Goal: Task Accomplishment & Management: Use online tool/utility

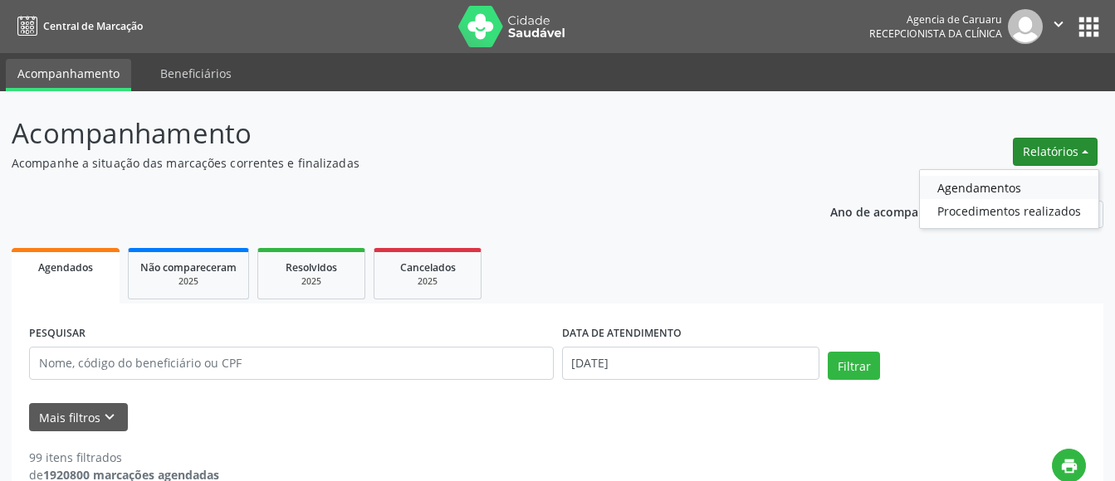
click at [981, 183] on link "Agendamentos" at bounding box center [1009, 187] width 178 height 23
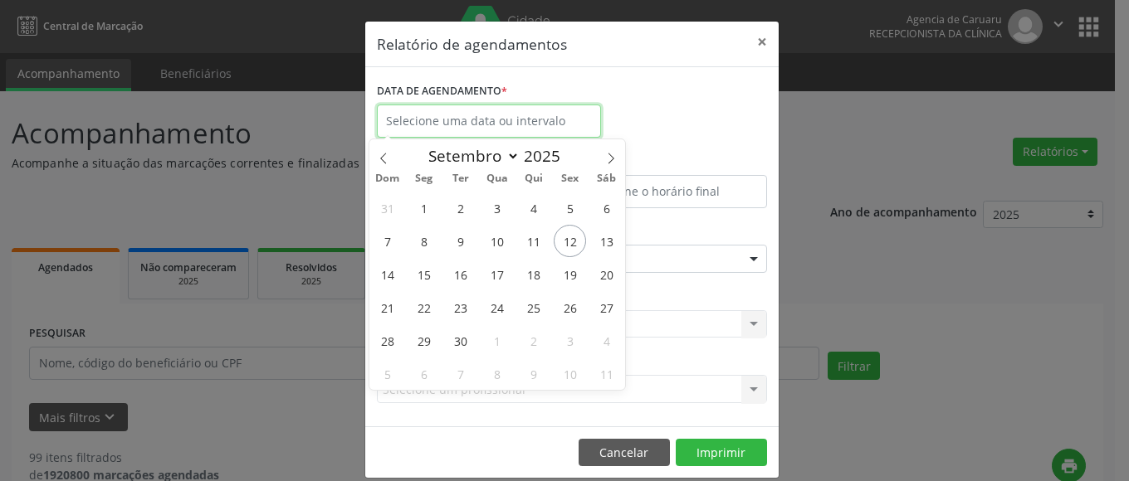
click at [403, 120] on input "text" at bounding box center [489, 121] width 224 height 33
click at [573, 232] on span "12" at bounding box center [570, 241] width 32 height 32
type input "[DATE]"
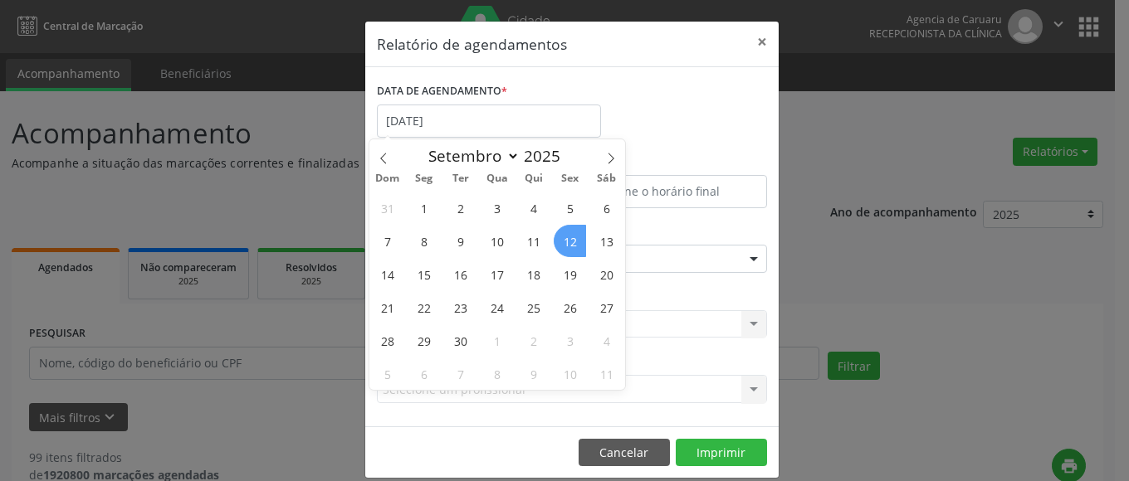
click at [573, 232] on span "12" at bounding box center [570, 241] width 32 height 32
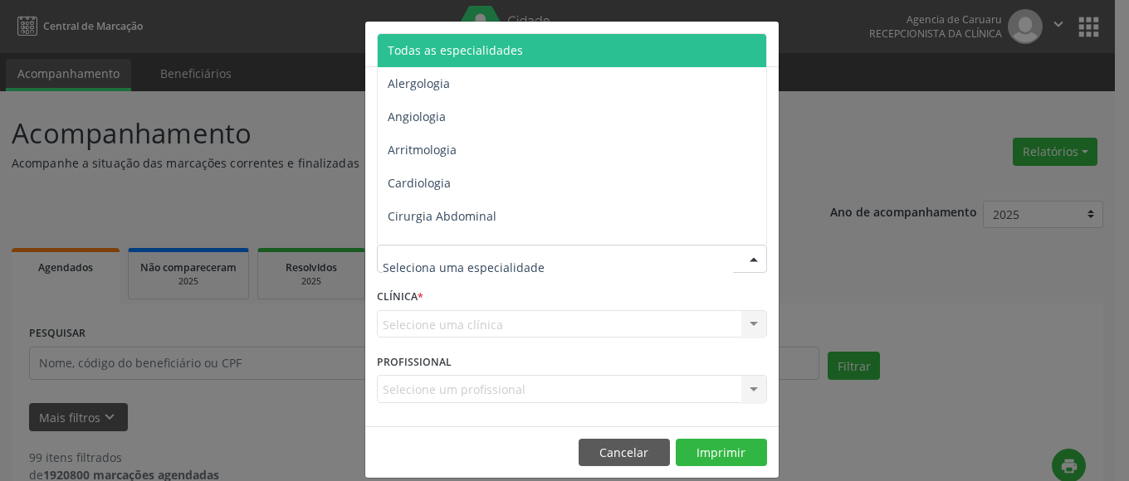
click at [486, 46] on span "Todas as especialidades" at bounding box center [455, 50] width 135 height 16
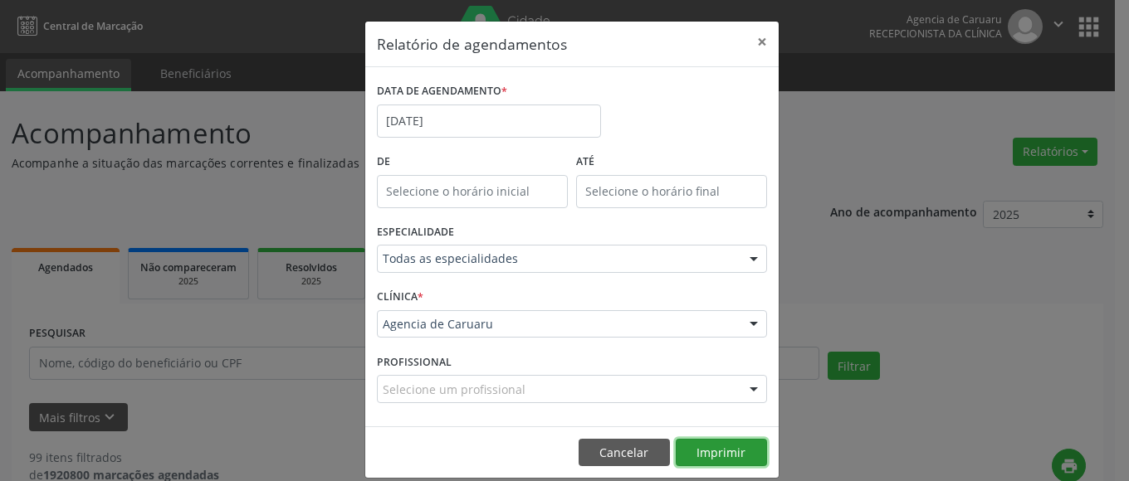
click at [703, 449] on button "Imprimir" at bounding box center [721, 453] width 91 height 28
click at [749, 41] on button "×" at bounding box center [761, 42] width 33 height 41
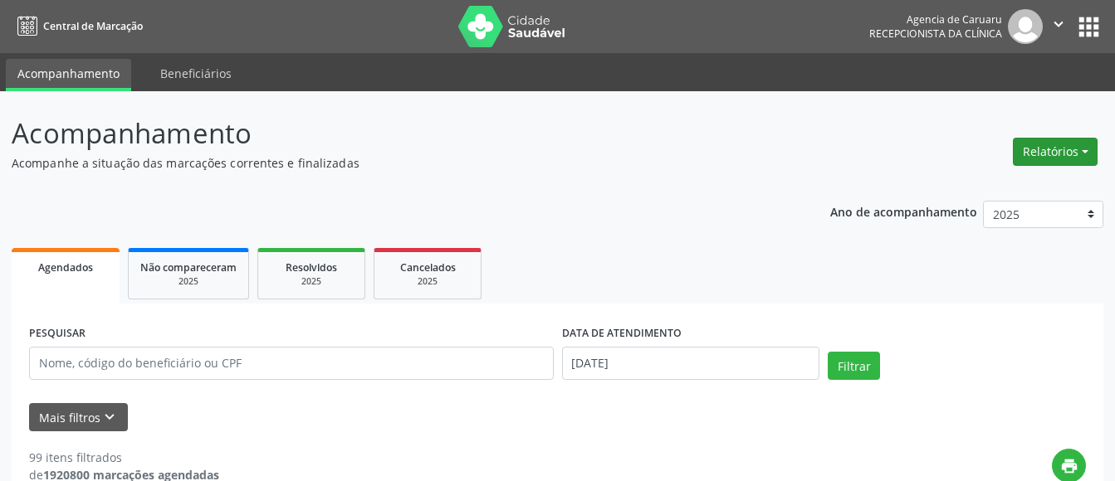
click at [1025, 156] on button "Relatórios" at bounding box center [1055, 152] width 85 height 28
click at [1000, 193] on link "Agendamentos" at bounding box center [1009, 187] width 178 height 23
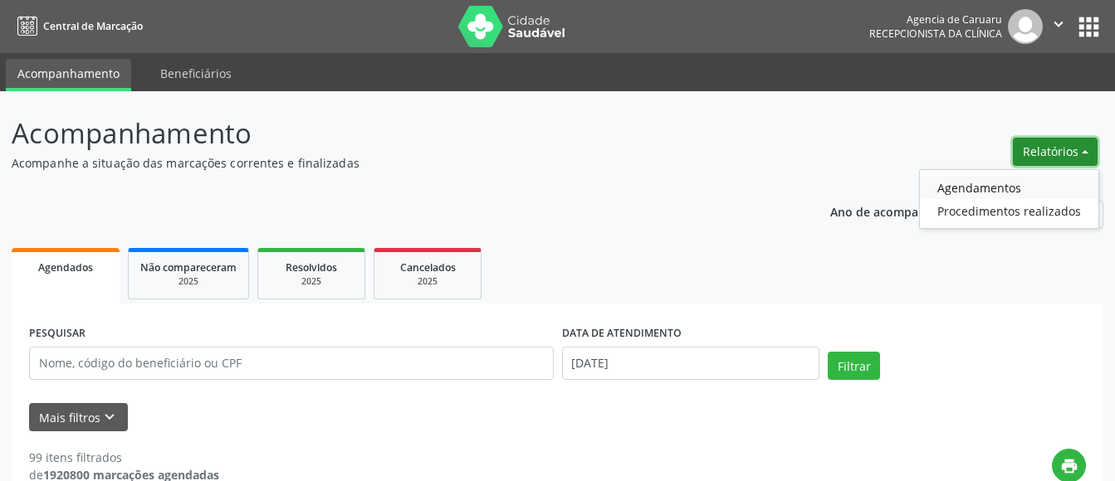
select select "8"
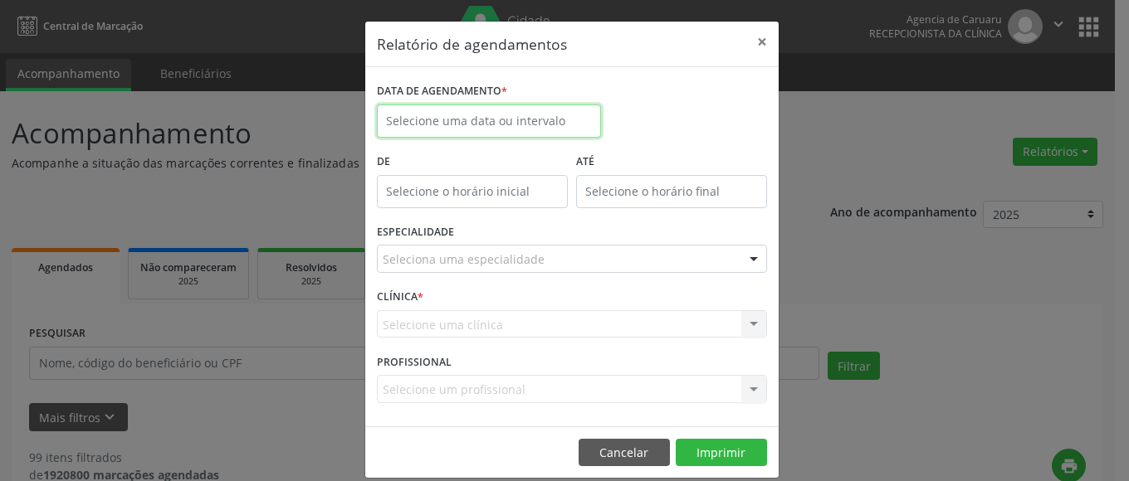
click at [442, 117] on input "text" at bounding box center [489, 121] width 224 height 33
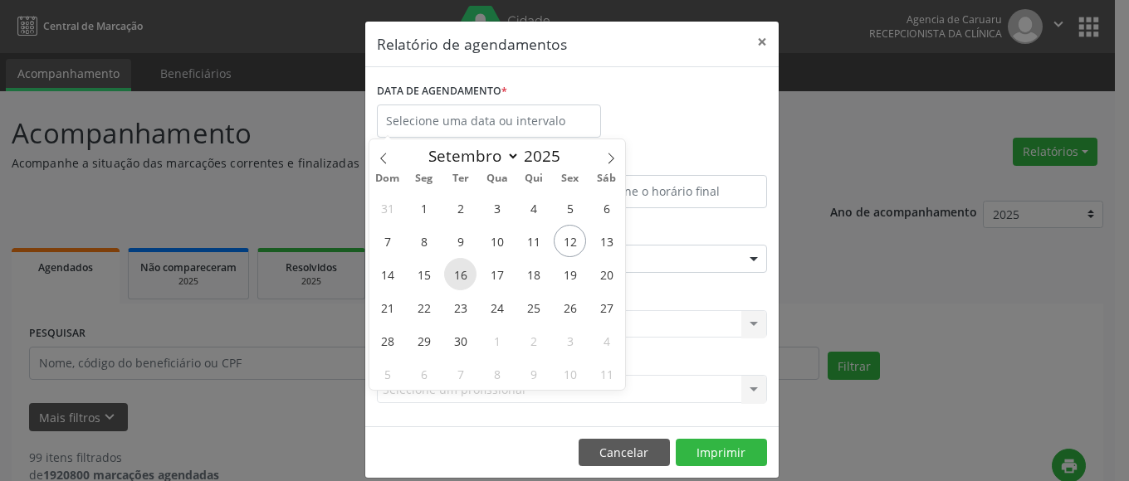
click at [460, 276] on span "16" at bounding box center [460, 274] width 32 height 32
type input "[DATE]"
click at [460, 276] on span "16" at bounding box center [460, 274] width 32 height 32
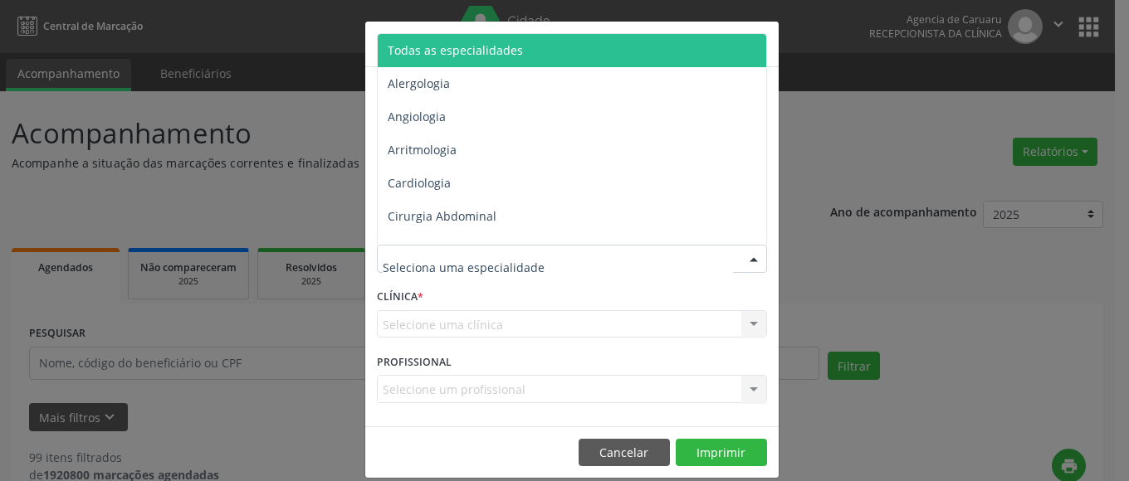
click at [495, 48] on span "Todas as especialidades" at bounding box center [455, 50] width 135 height 16
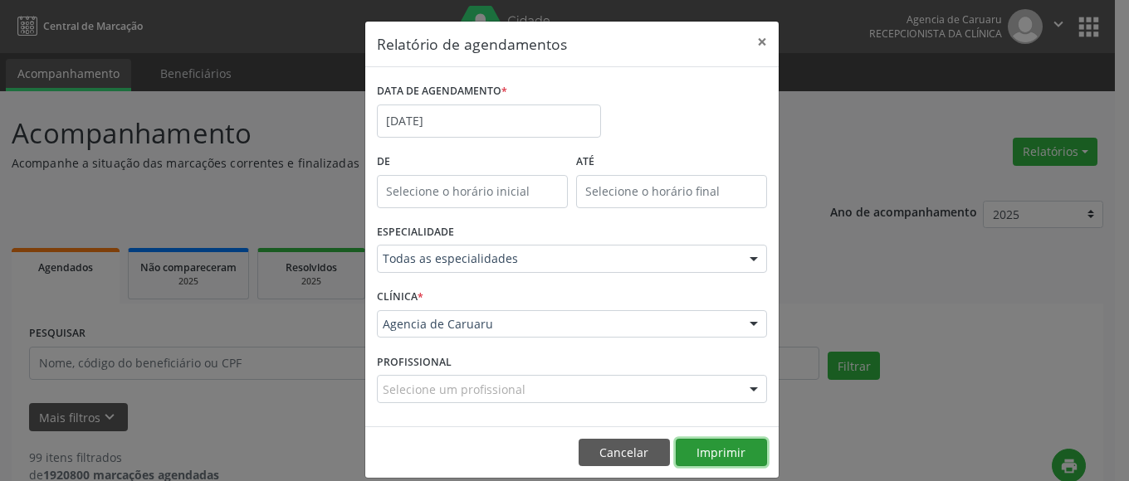
click at [725, 451] on button "Imprimir" at bounding box center [721, 453] width 91 height 28
click at [754, 46] on button "×" at bounding box center [761, 42] width 33 height 41
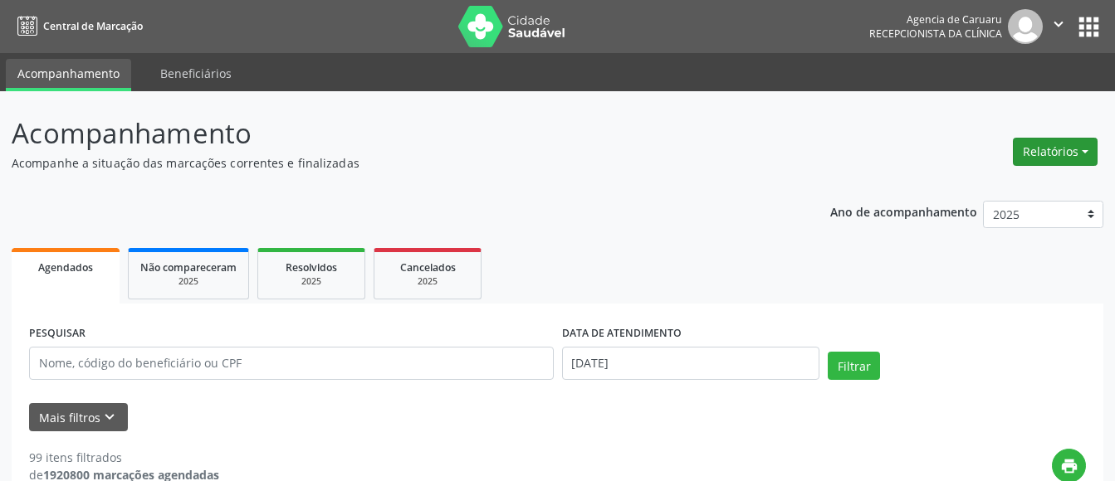
click at [1048, 164] on button "Relatórios" at bounding box center [1055, 152] width 85 height 28
click at [998, 187] on link "Agendamentos" at bounding box center [1009, 187] width 178 height 23
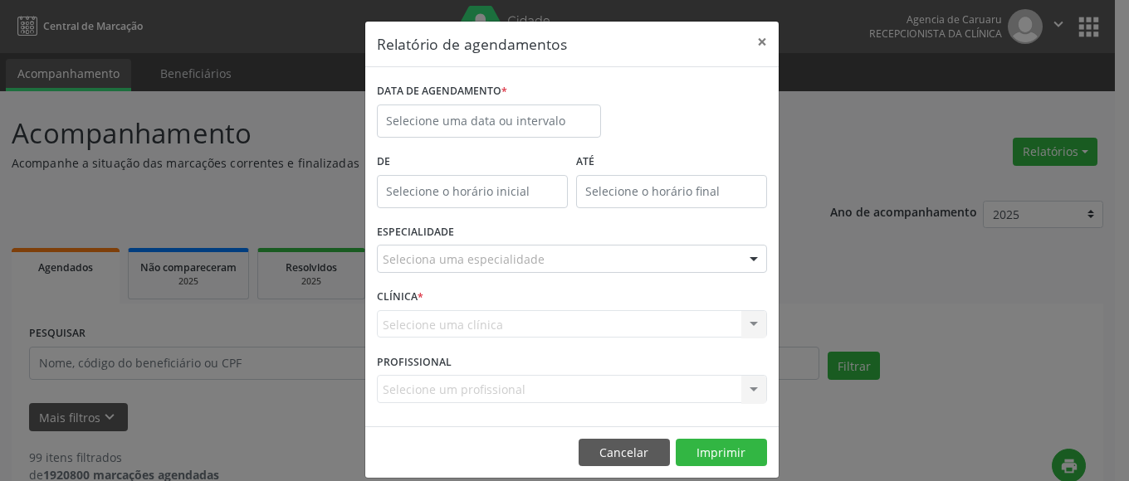
click at [502, 199] on body "Central de Marcação Agencia de [GEOGRAPHIC_DATA] Recepcionista da clínica  Con…" at bounding box center [564, 240] width 1129 height 481
type input "12:00"
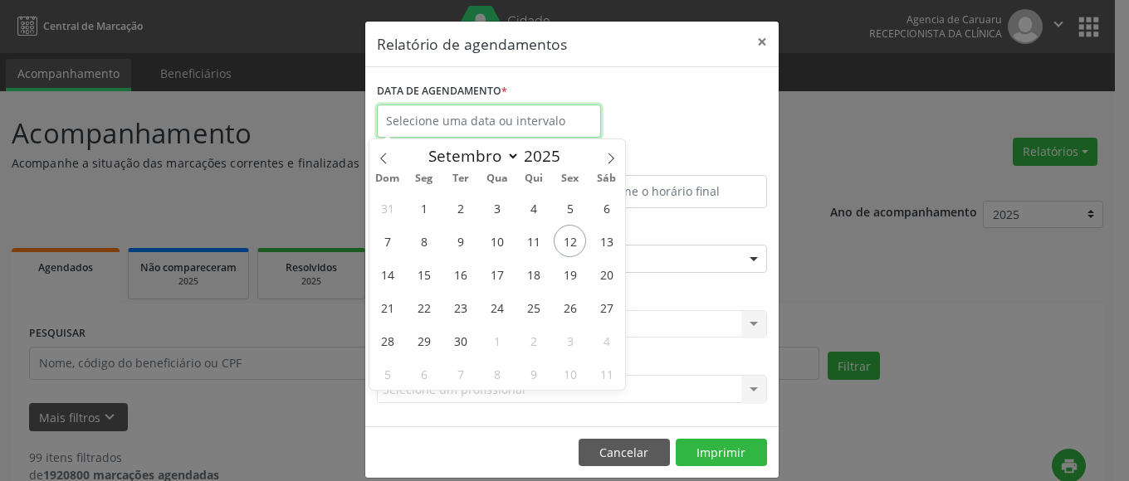
click at [476, 120] on input "text" at bounding box center [489, 121] width 224 height 33
click at [461, 269] on span "16" at bounding box center [460, 274] width 32 height 32
type input "[DATE]"
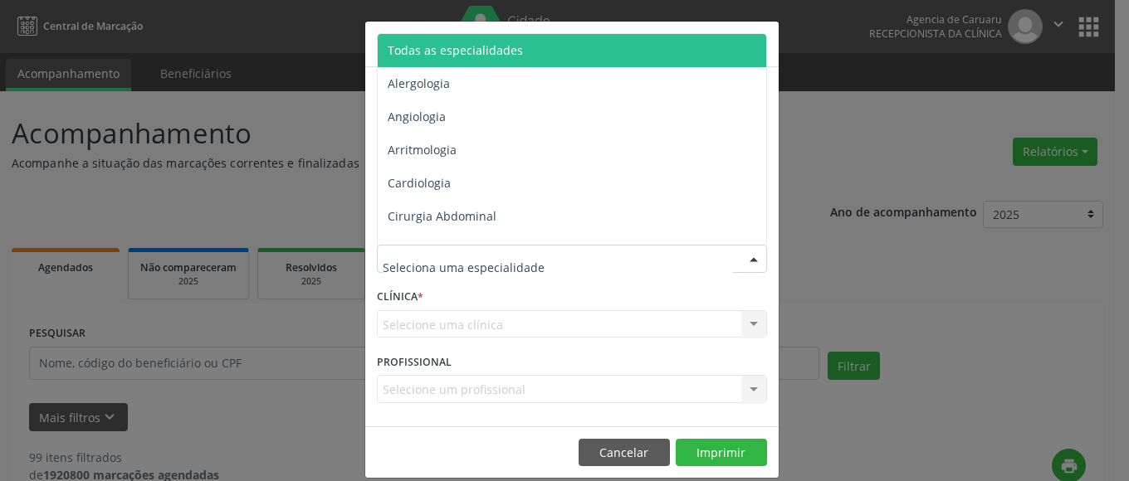
click at [406, 51] on span "Todas as especialidades" at bounding box center [455, 50] width 135 height 16
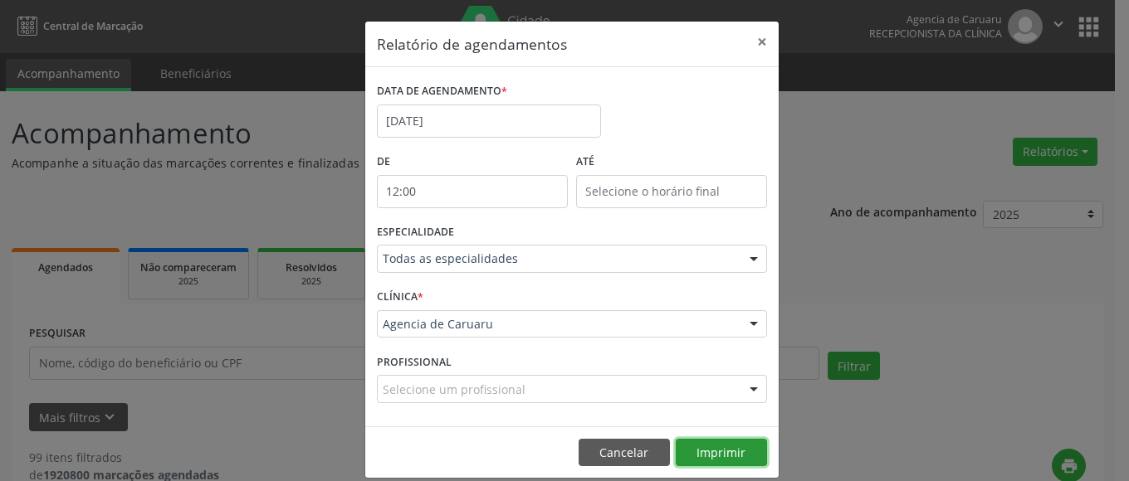
click at [700, 451] on button "Imprimir" at bounding box center [721, 453] width 91 height 28
